Goal: Information Seeking & Learning: Check status

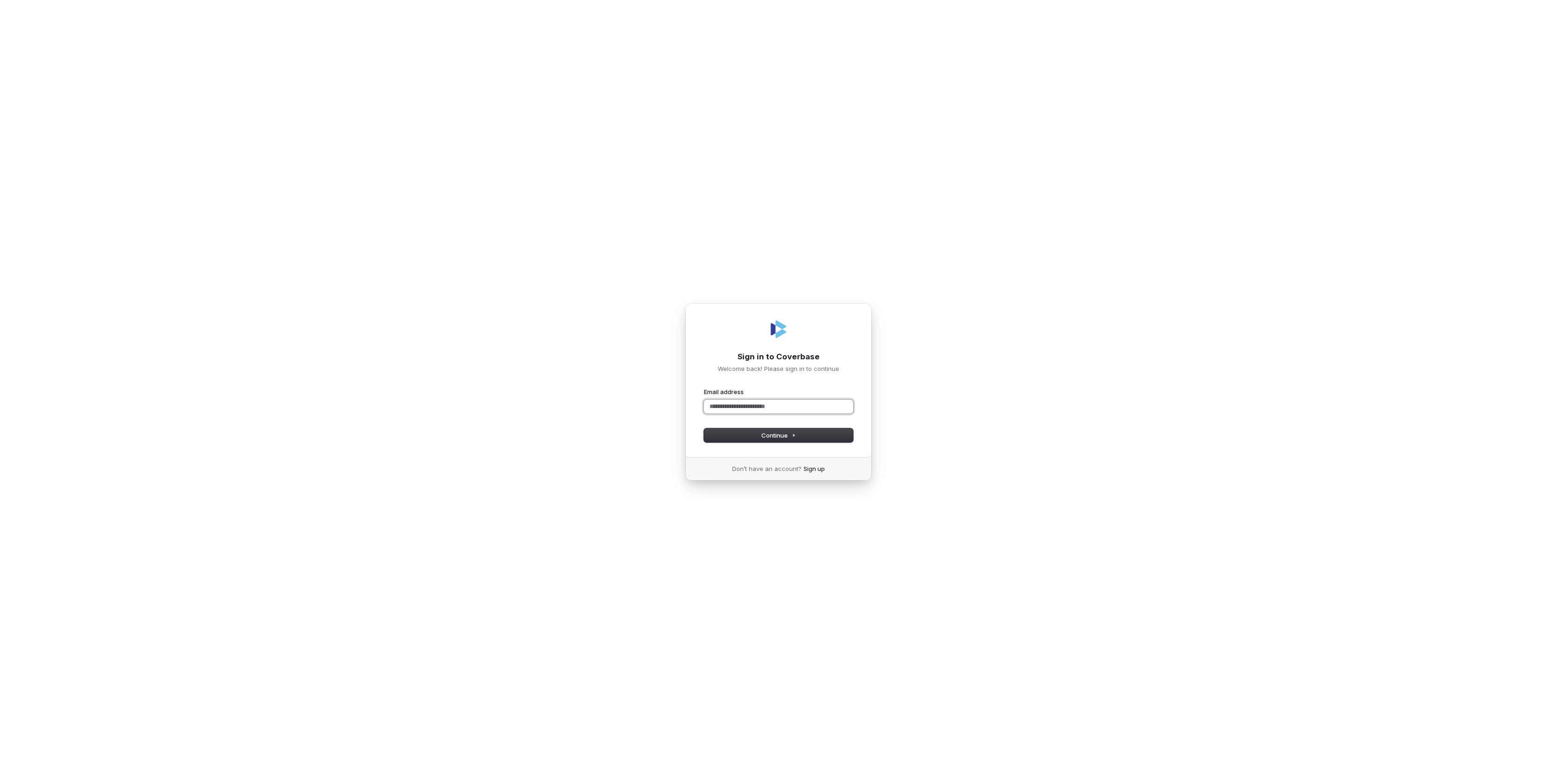
paste input "**********"
click at [818, 435] on button "Continue" at bounding box center [778, 435] width 149 height 14
type input "**********"
click at [704, 397] on button "submit" at bounding box center [704, 397] width 0 height 0
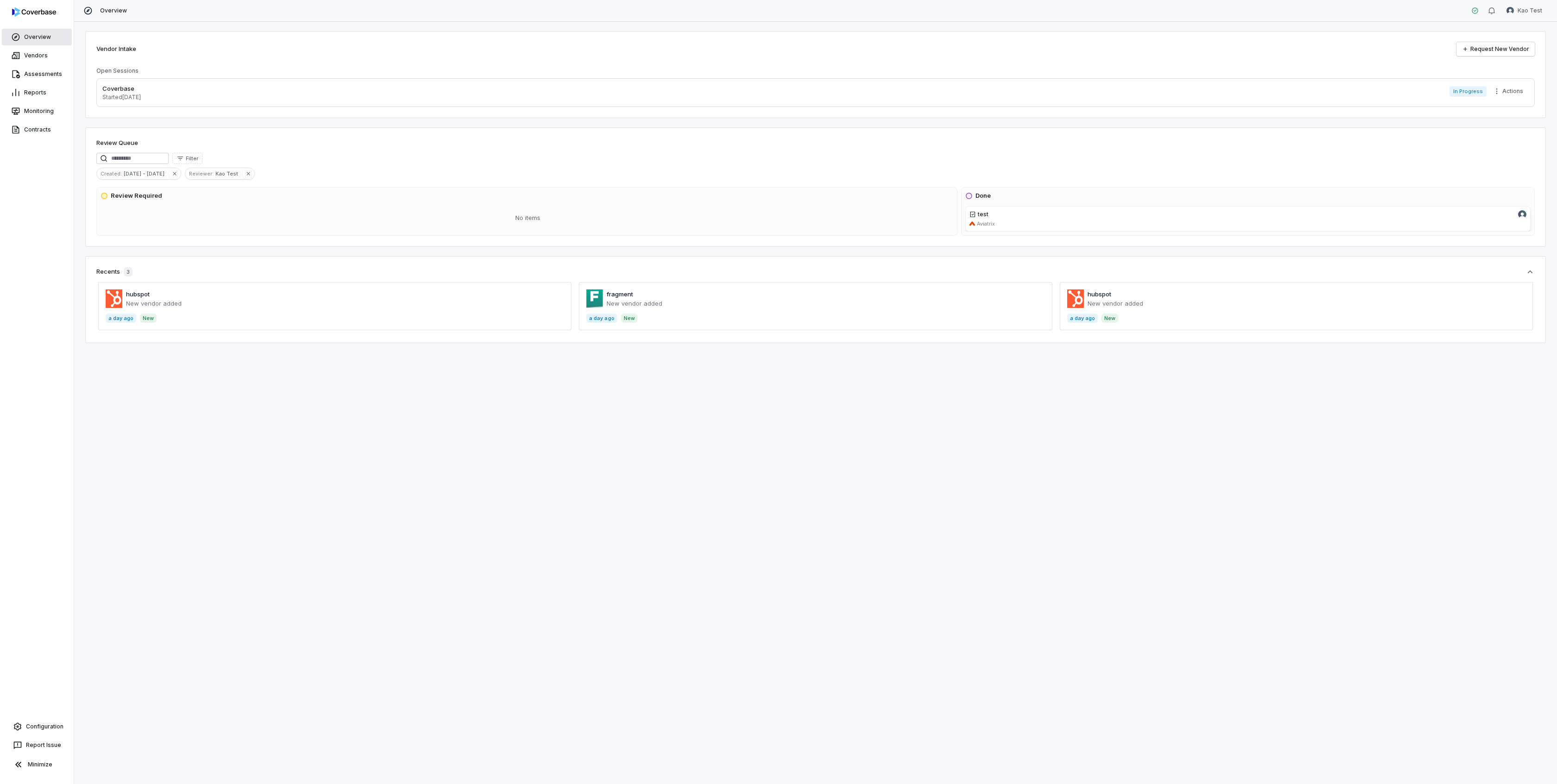
click at [42, 37] on link "Overview" at bounding box center [37, 37] width 70 height 17
click at [42, 56] on link "Vendors" at bounding box center [37, 56] width 70 height 17
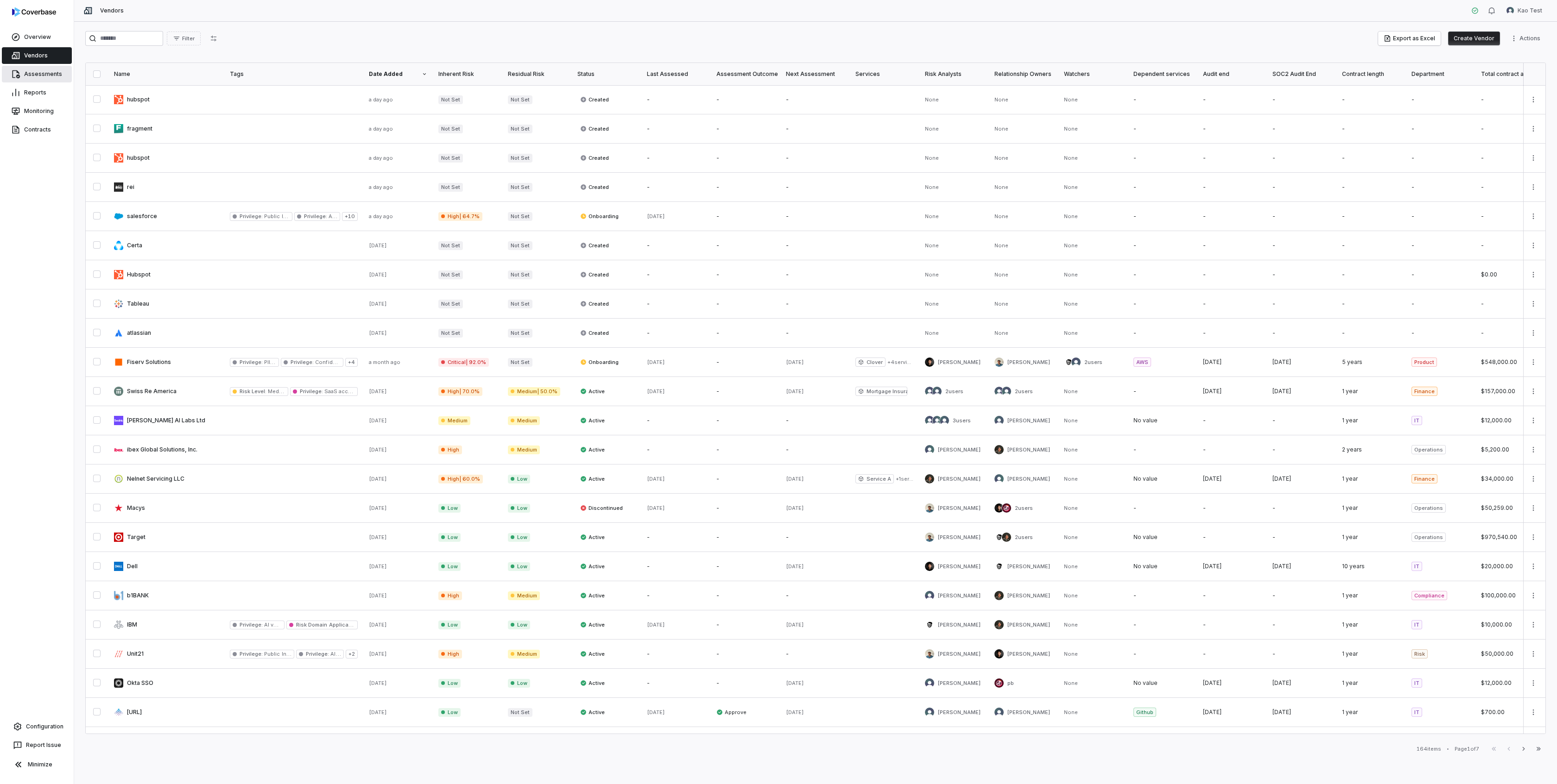
click at [41, 73] on link "Assessments" at bounding box center [37, 74] width 70 height 17
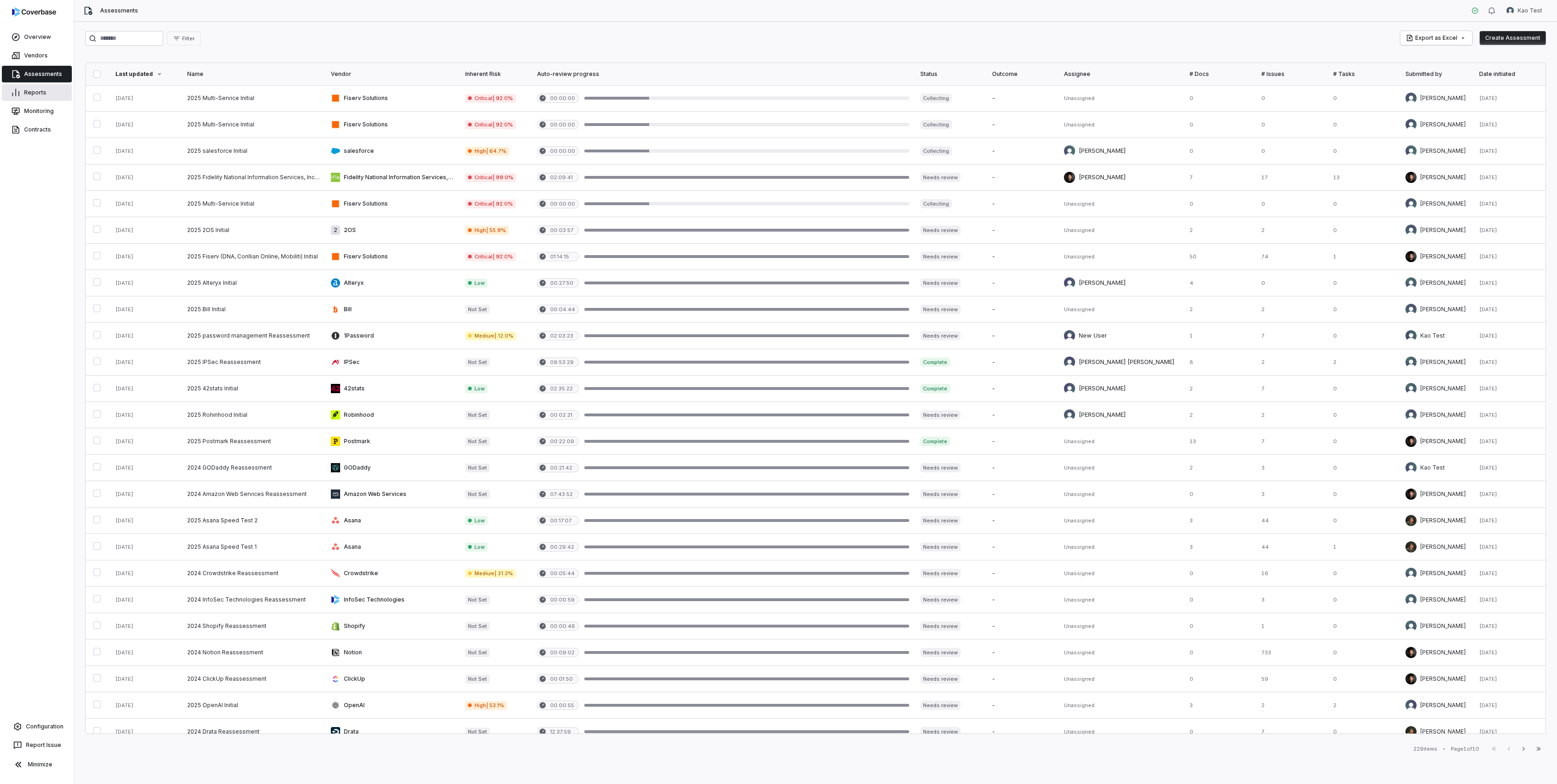
click at [37, 91] on link "Reports" at bounding box center [37, 93] width 70 height 17
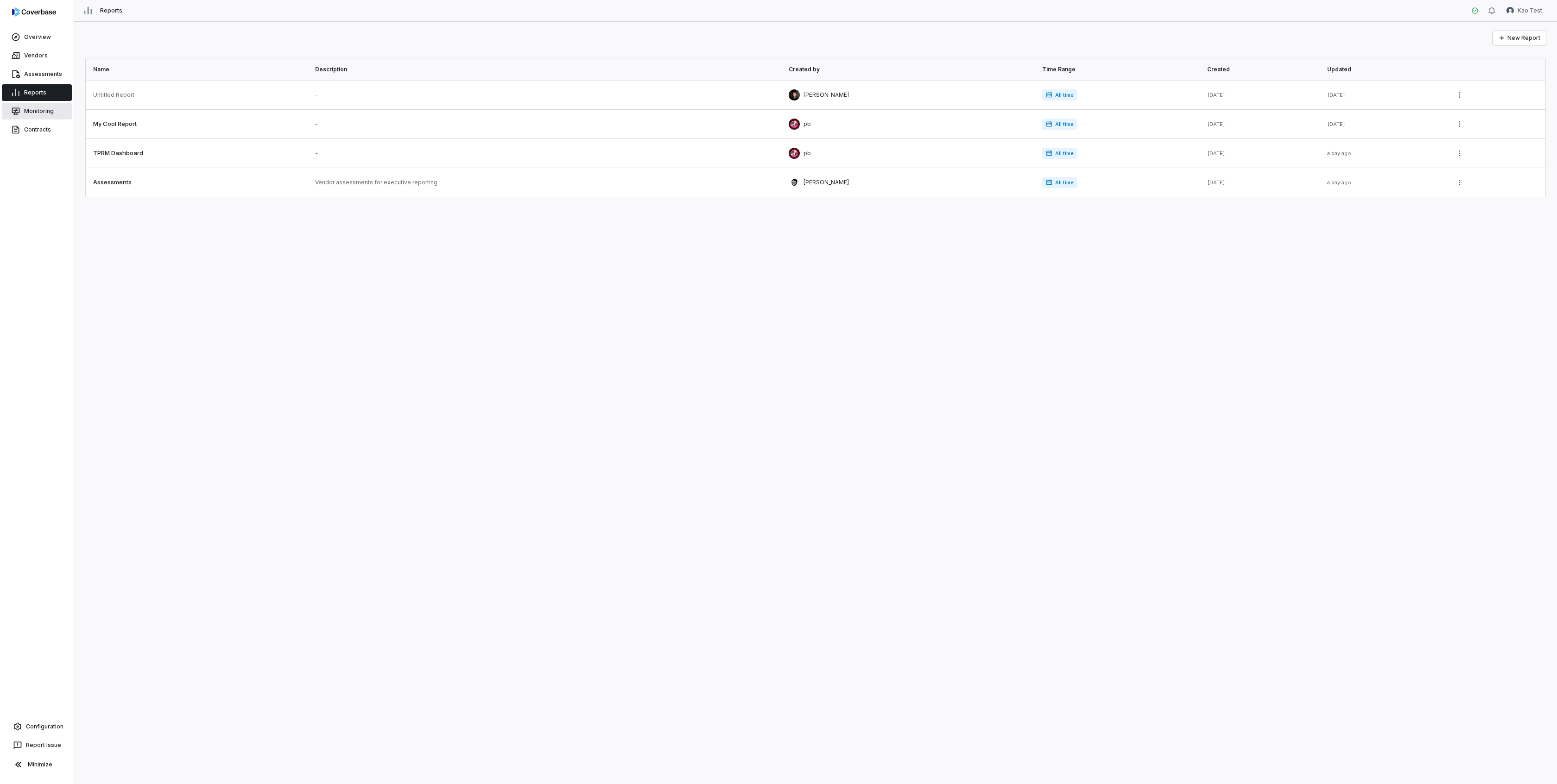
click at [37, 110] on link "Monitoring" at bounding box center [37, 111] width 70 height 17
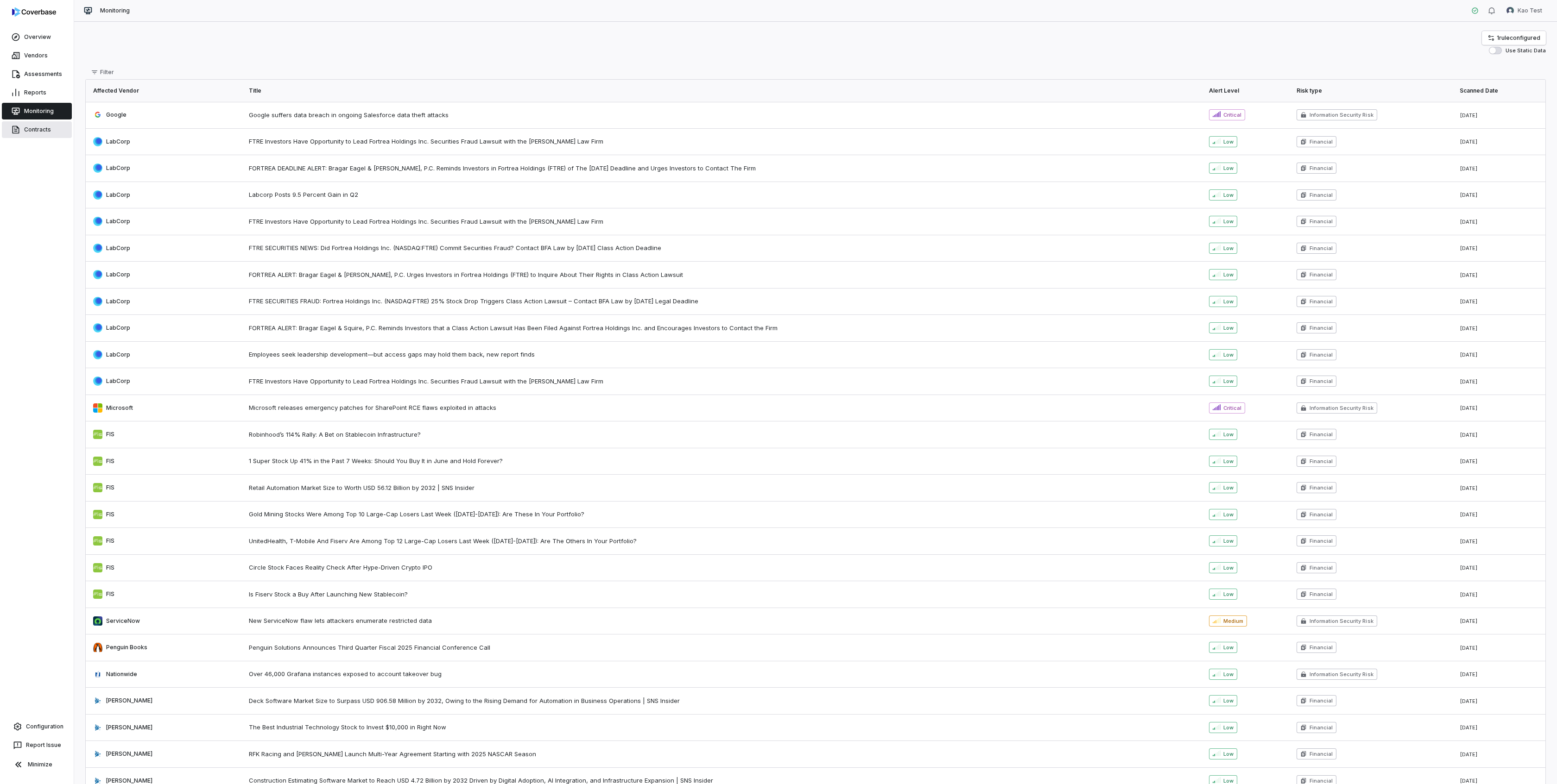
click at [39, 123] on link "Contracts" at bounding box center [37, 129] width 70 height 17
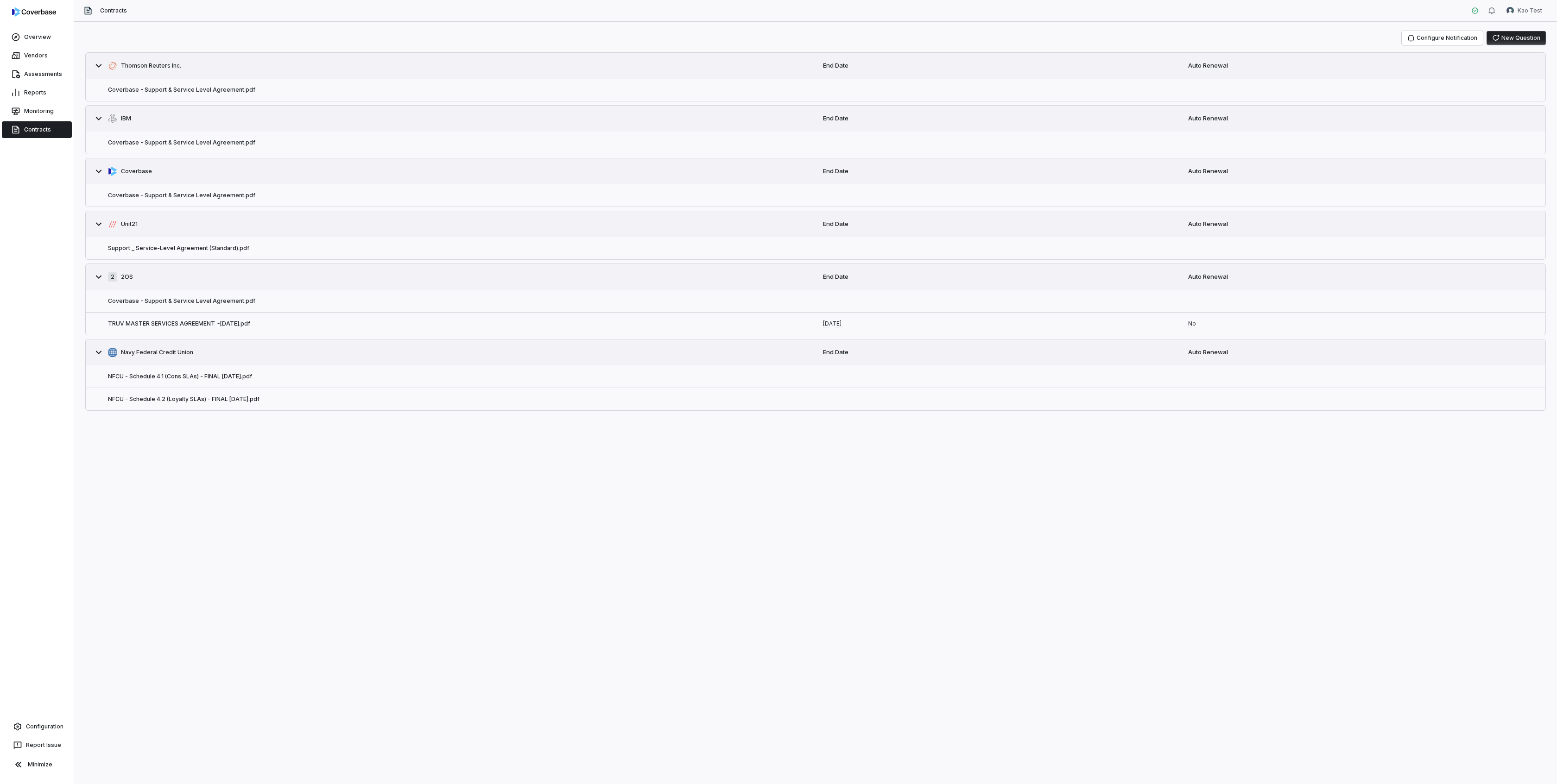
drag, startPoint x: 27, startPoint y: 37, endPoint x: 30, endPoint y: 46, distance: 9.5
click at [27, 38] on link "Overview" at bounding box center [37, 37] width 70 height 17
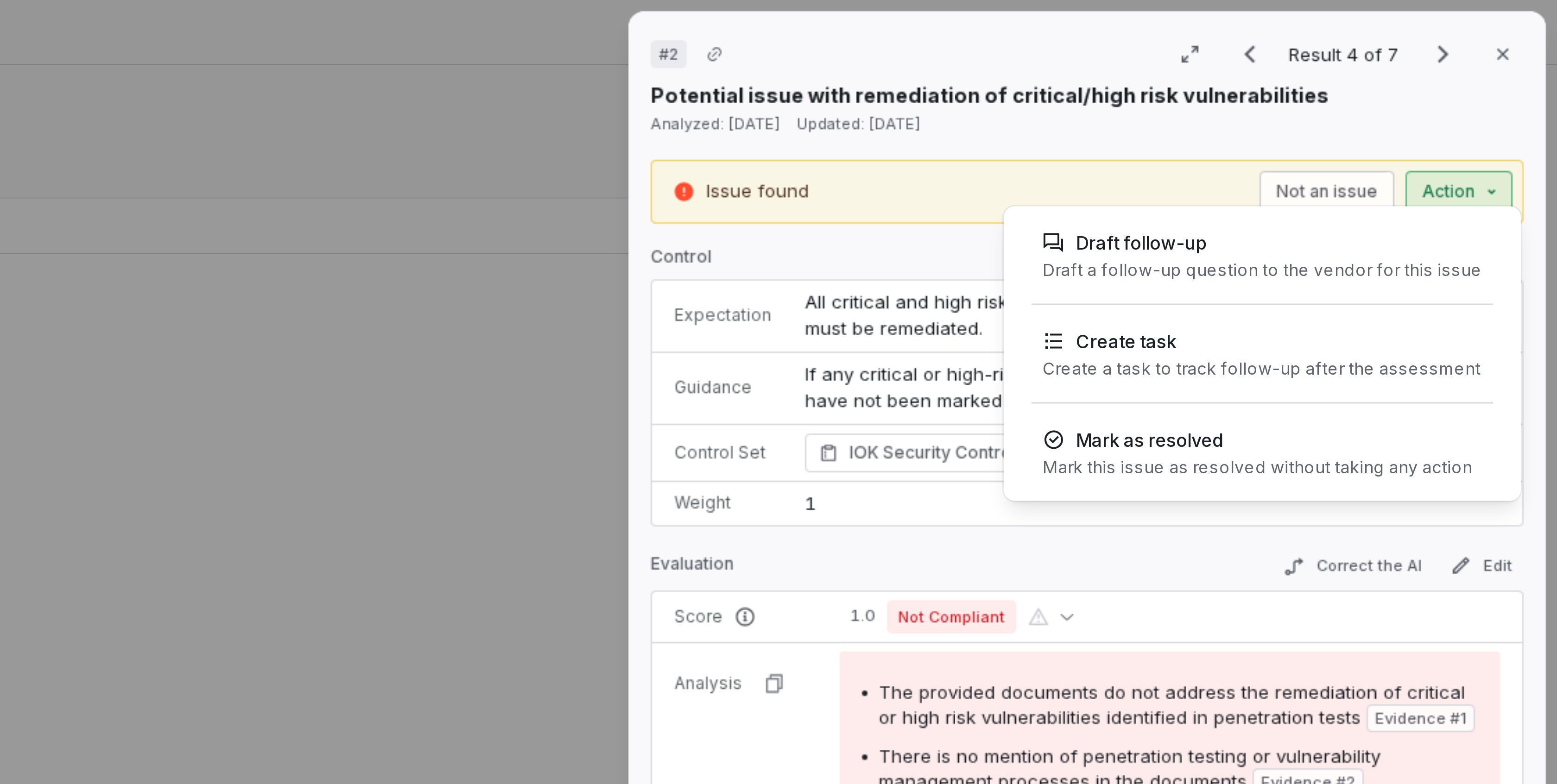
click at [1526, 65] on div "# 2 Result 4 of 7 Close Potential issue with remediation of critical/high risk …" at bounding box center [778, 392] width 1557 height 784
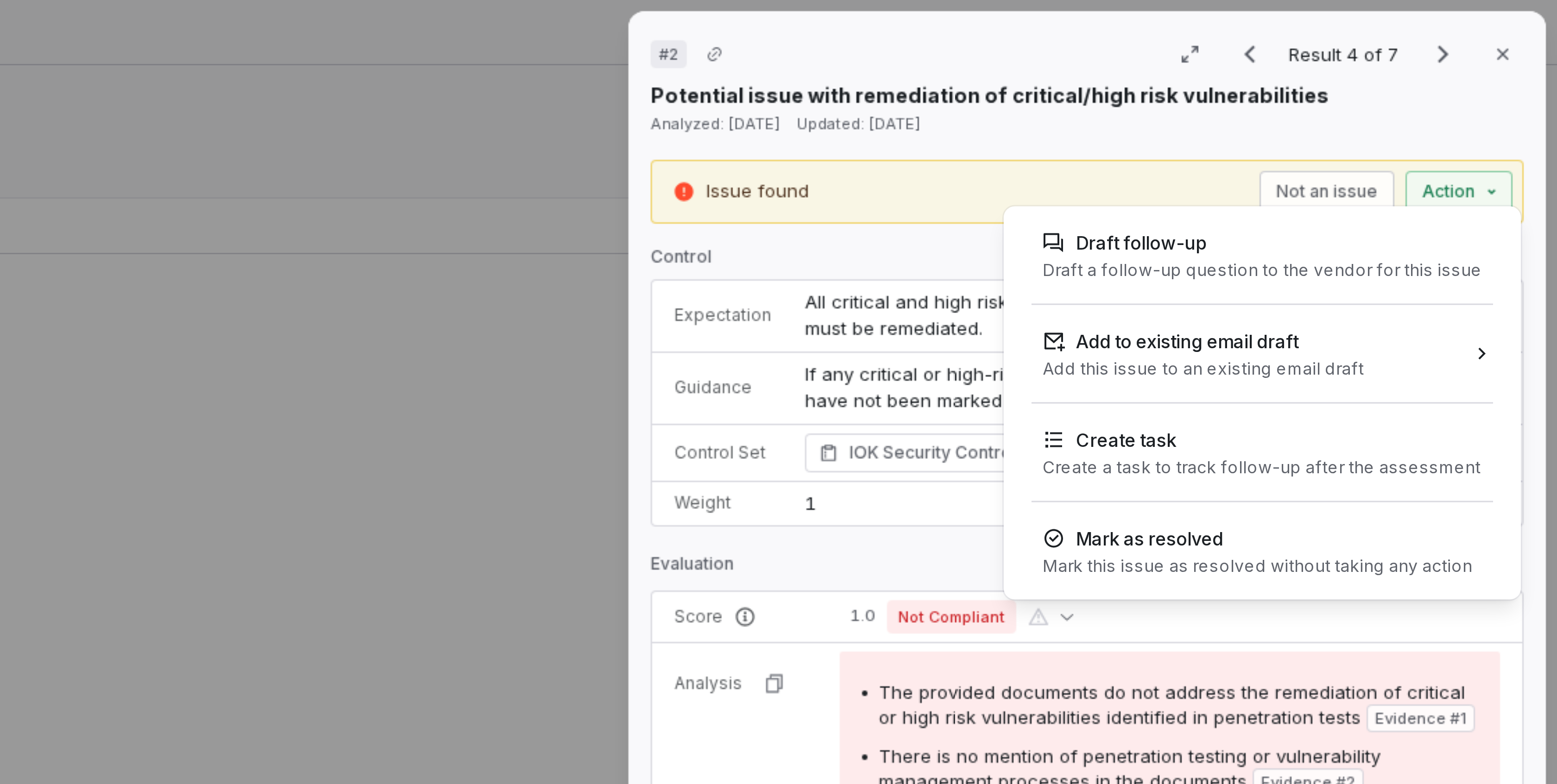
click at [1526, 55] on div "# 2 Result 4 of 7 Close Potential issue with remediation of critical/high risk …" at bounding box center [778, 392] width 1557 height 784
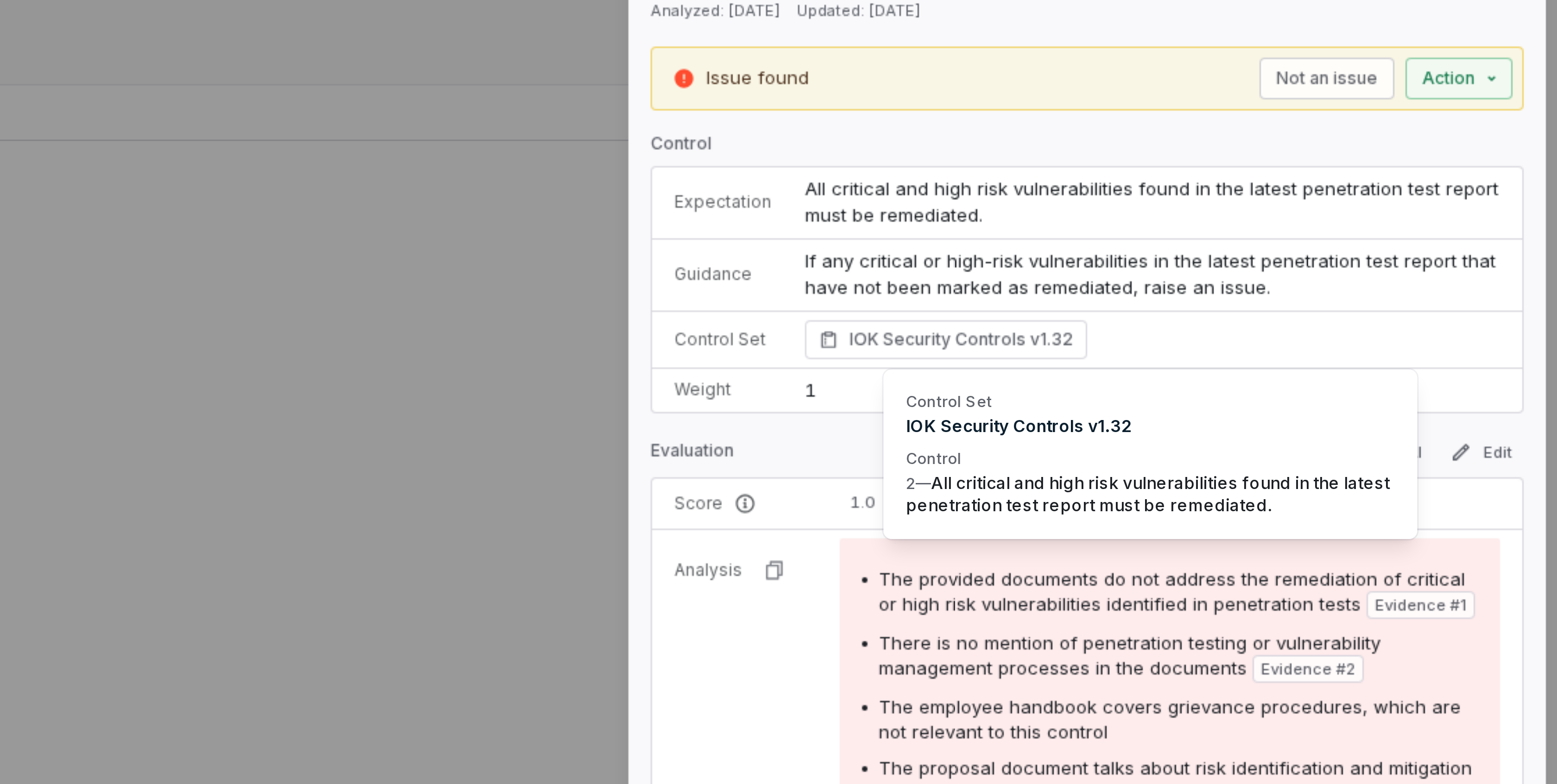
click at [1386, 148] on span "IOK Security Controls v1.32" at bounding box center [1358, 151] width 75 height 9
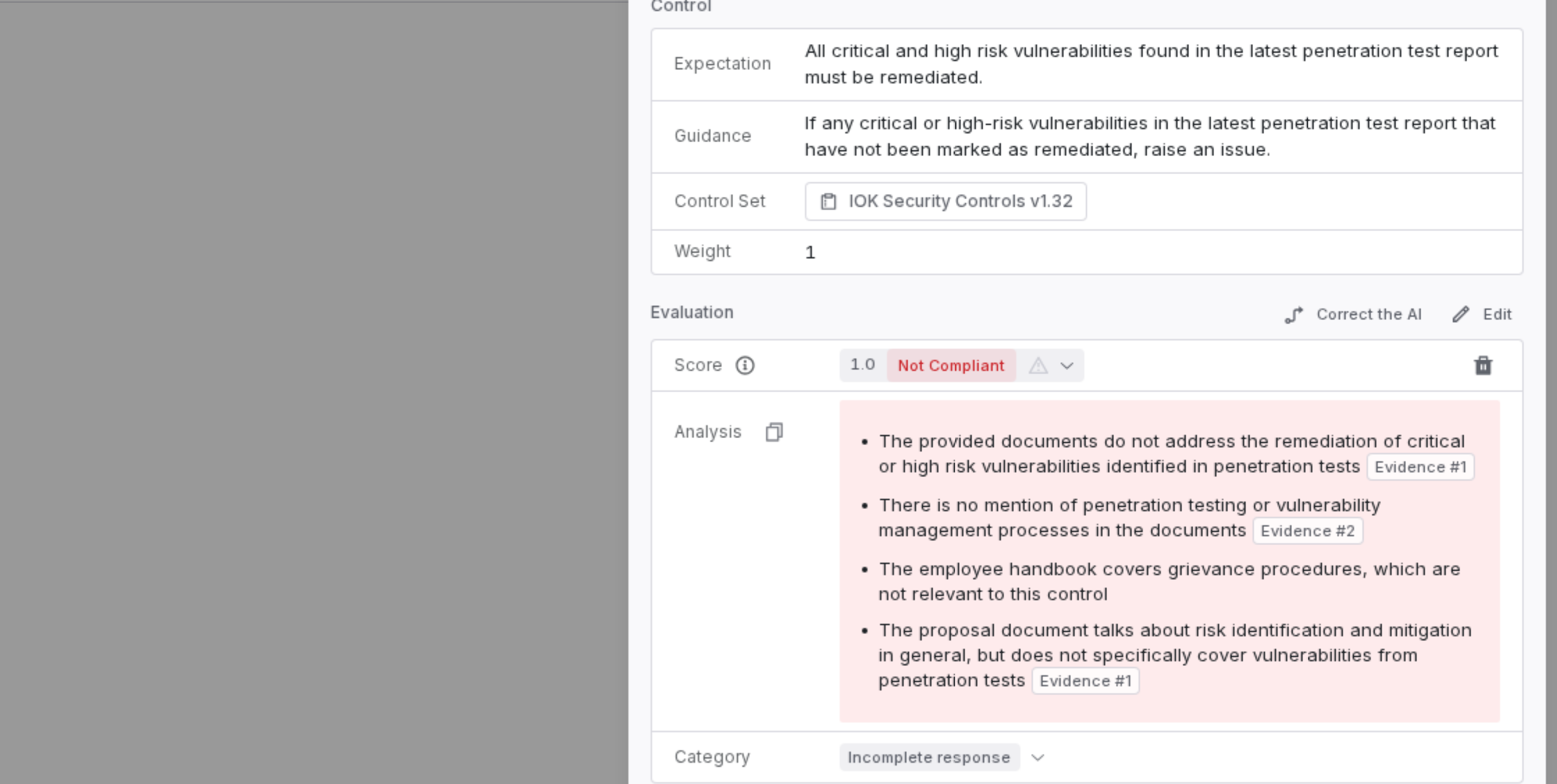
click at [1391, 204] on icon "button" at bounding box center [1393, 205] width 4 height 4
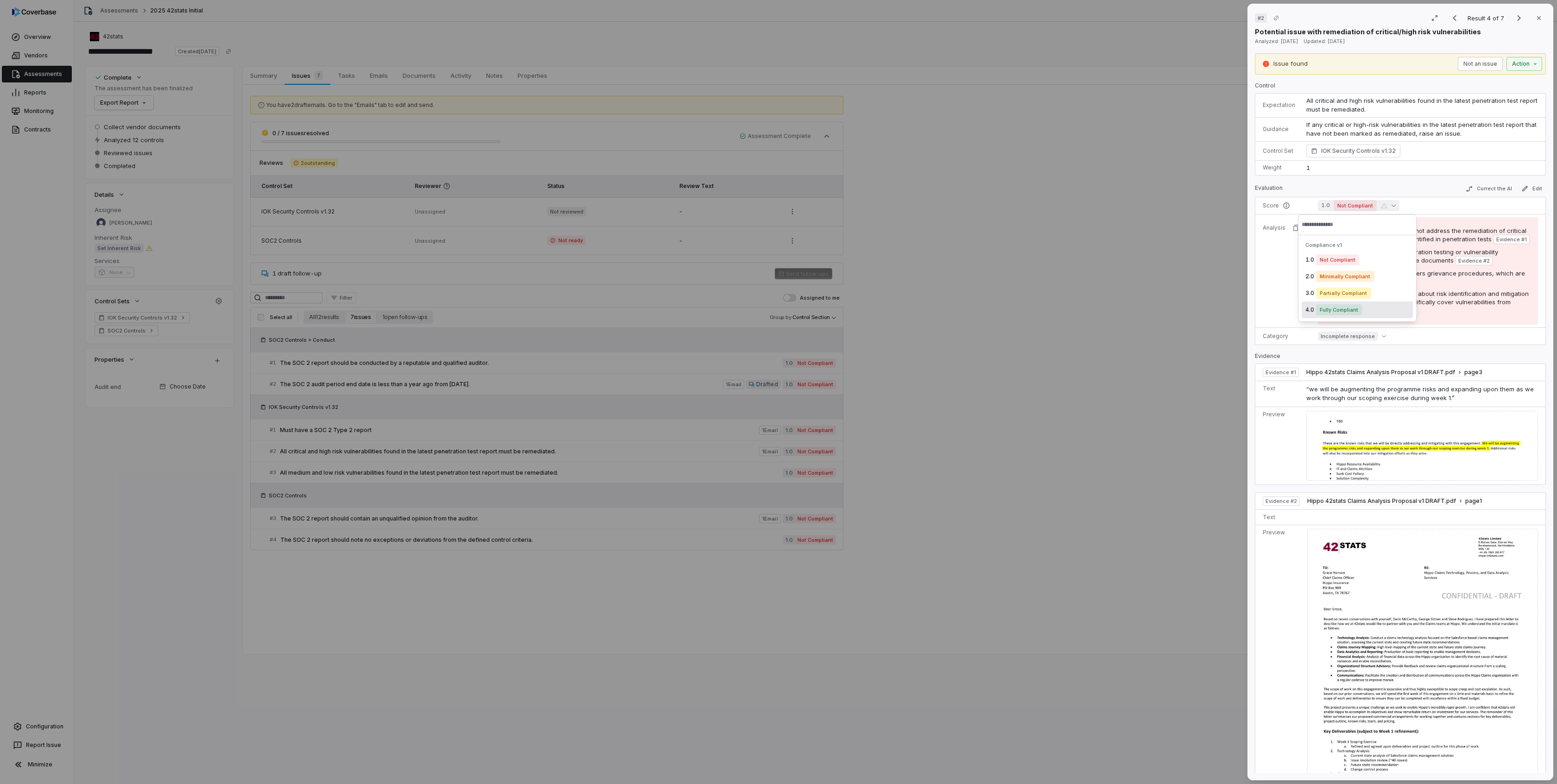
click at [1409, 343] on td "Incomplete response" at bounding box center [1428, 336] width 233 height 18
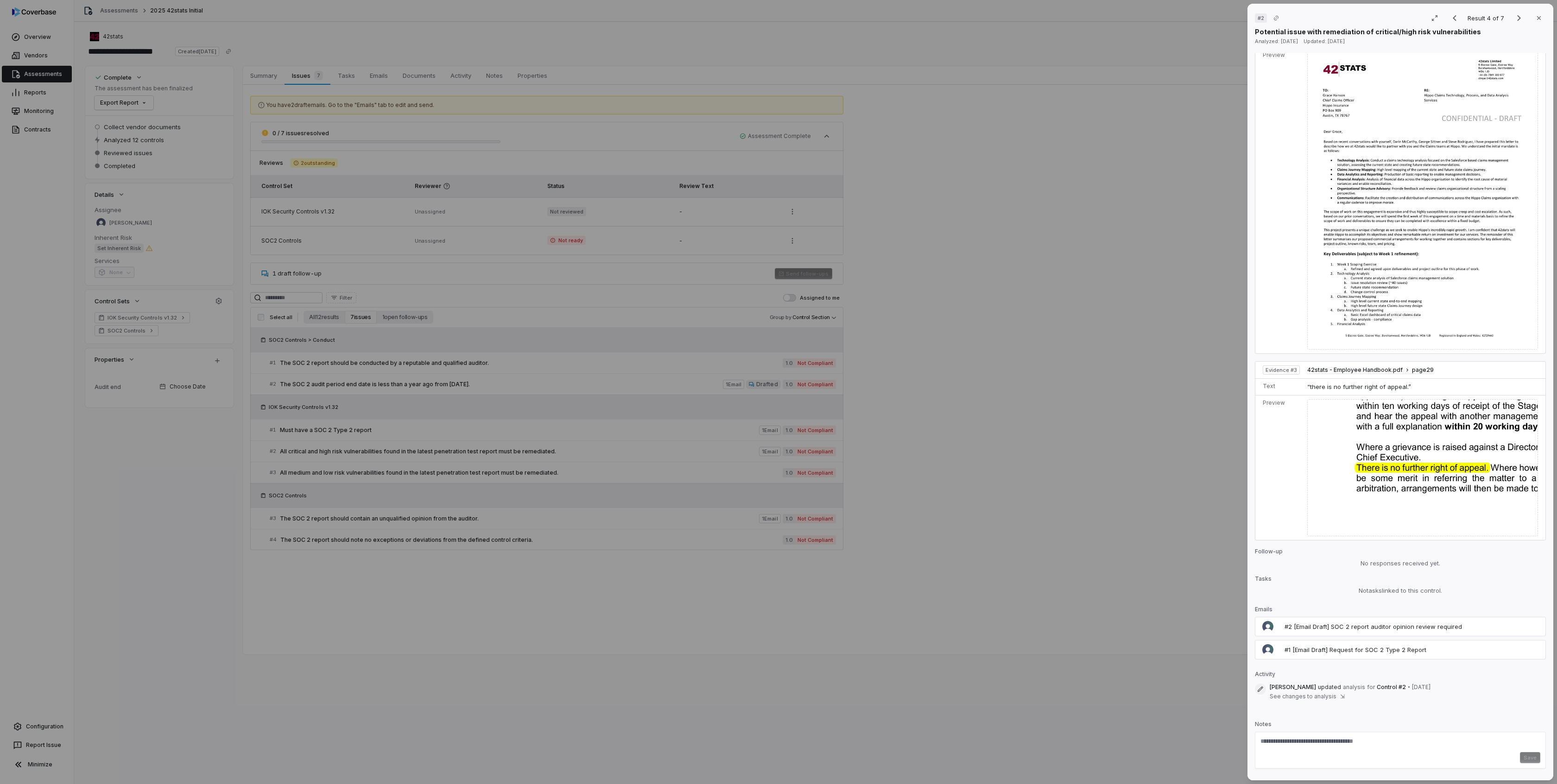
scroll to position [502, 0]
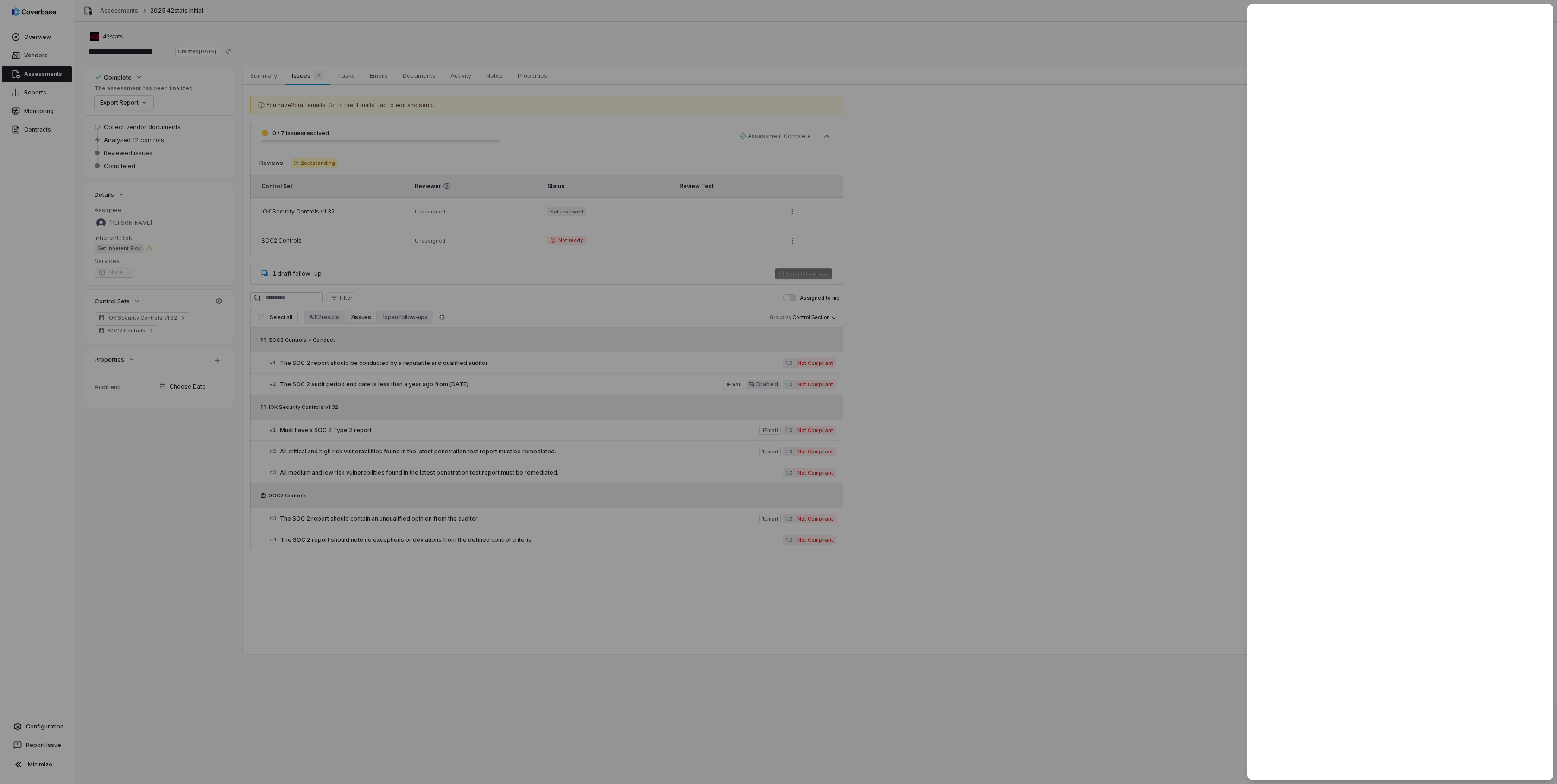
click at [847, 123] on div at bounding box center [778, 392] width 1557 height 784
